Goal: Information Seeking & Learning: Understand process/instructions

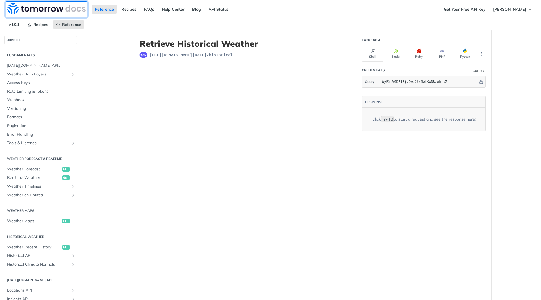
click at [34, 8] on img at bounding box center [46, 8] width 78 height 11
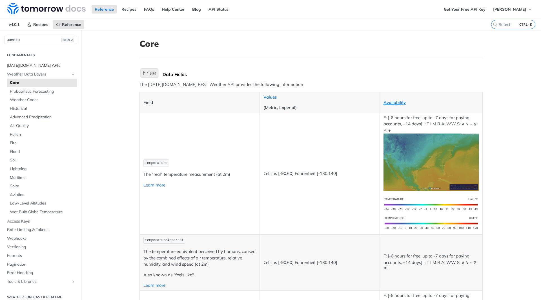
click at [16, 65] on span "[DATE][DOMAIN_NAME] APIs" at bounding box center [41, 66] width 68 height 6
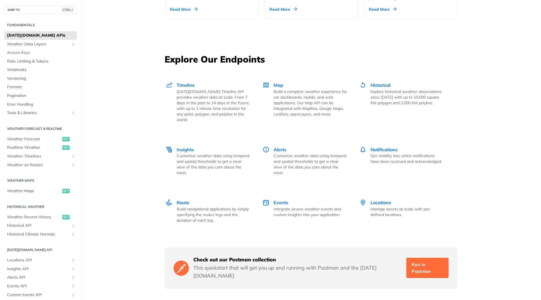
scroll to position [761, 0]
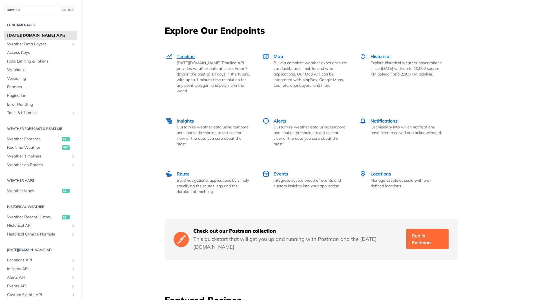
click at [183, 57] on span "Timeline" at bounding box center [186, 57] width 18 height 6
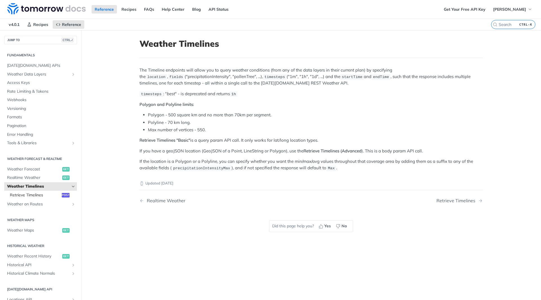
click at [15, 196] on span "Retrieve Timelines" at bounding box center [35, 195] width 50 height 6
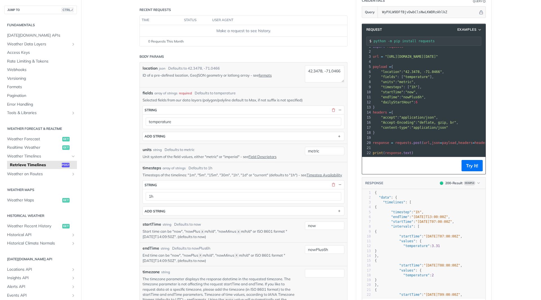
scroll to position [85, 0]
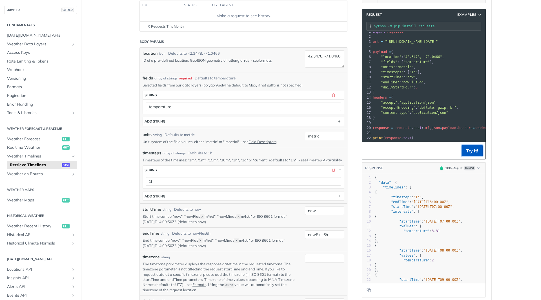
click at [472, 151] on button "Try It!" at bounding box center [472, 150] width 21 height 11
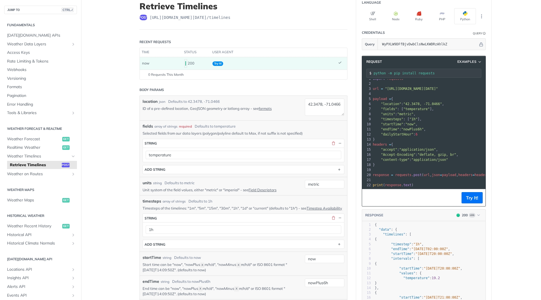
scroll to position [28, 0]
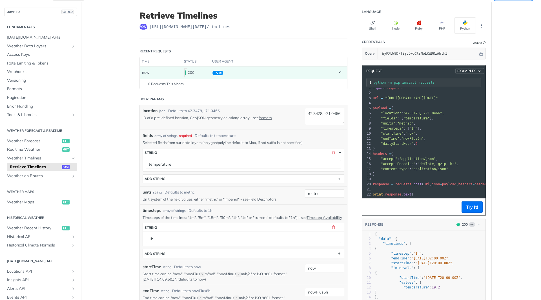
click at [478, 70] on icon "button" at bounding box center [480, 71] width 5 height 4
